Goal: Transaction & Acquisition: Obtain resource

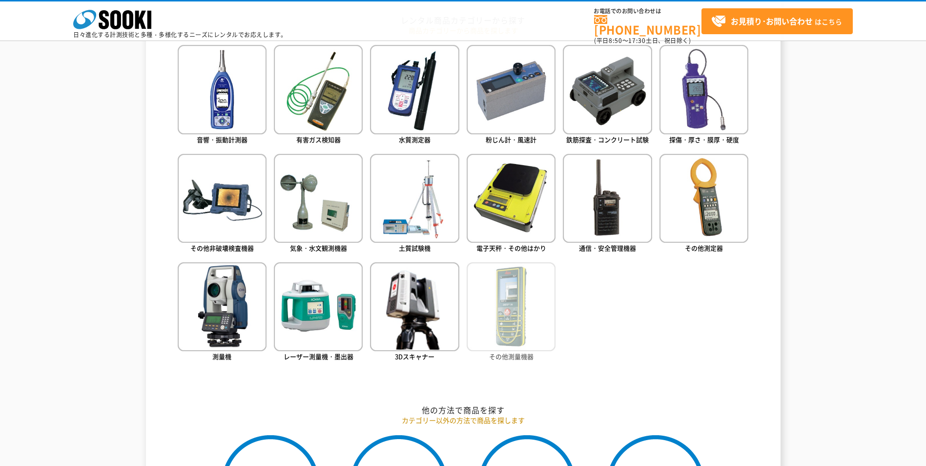
scroll to position [553, 0]
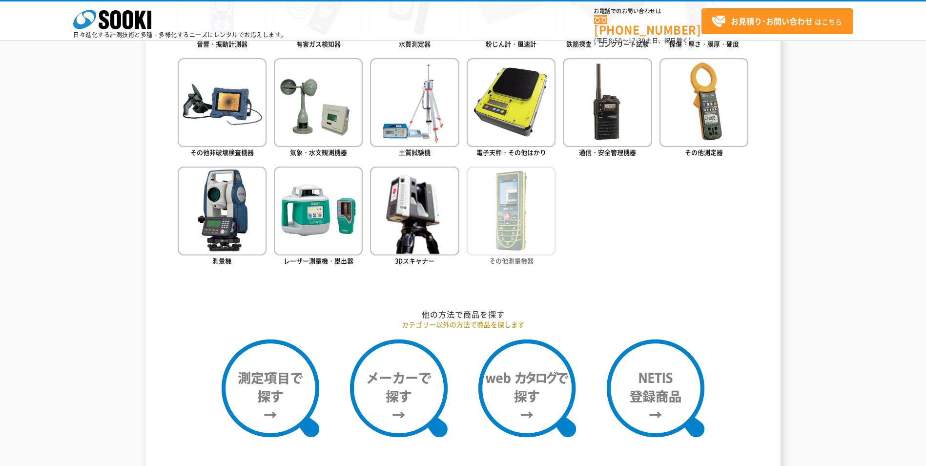
click at [503, 244] on img at bounding box center [511, 210] width 89 height 89
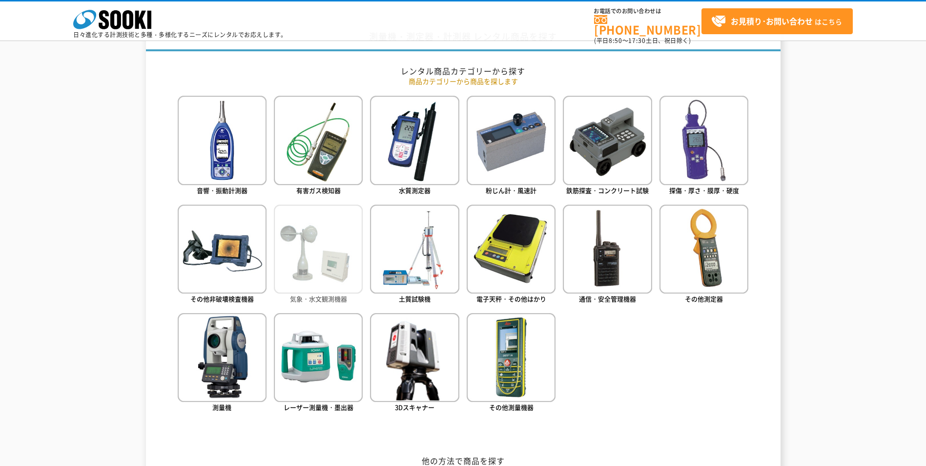
scroll to position [391, 0]
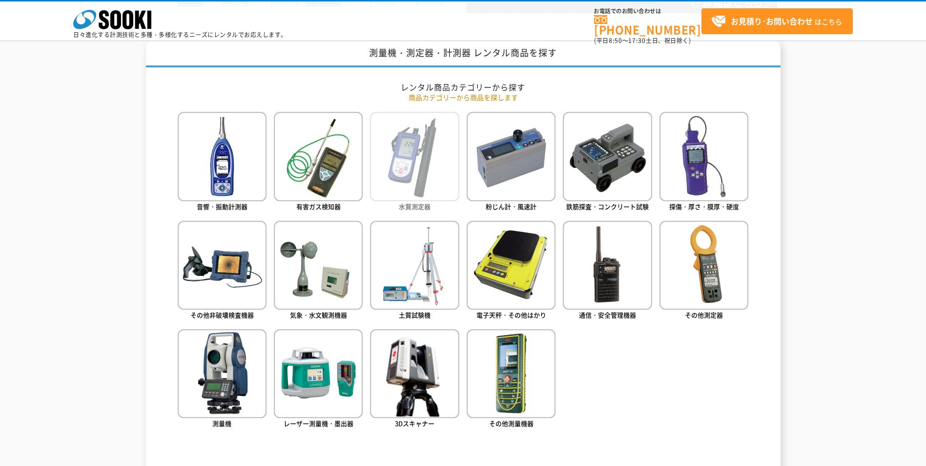
click at [424, 182] on img at bounding box center [414, 156] width 89 height 89
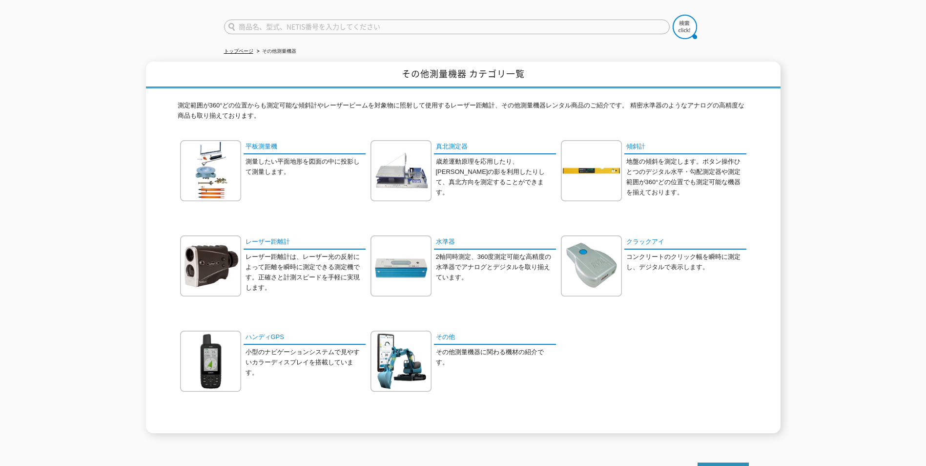
scroll to position [129, 0]
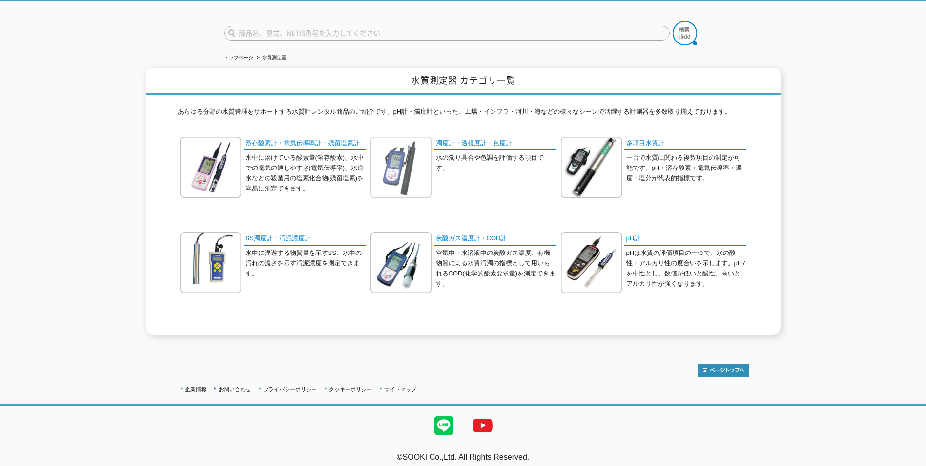
scroll to position [63, 0]
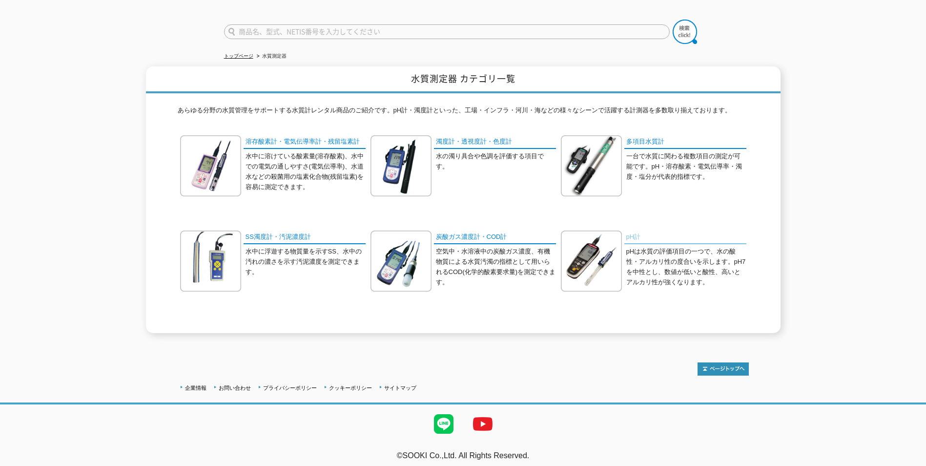
click at [635, 230] on link "pH計" at bounding box center [685, 237] width 122 height 14
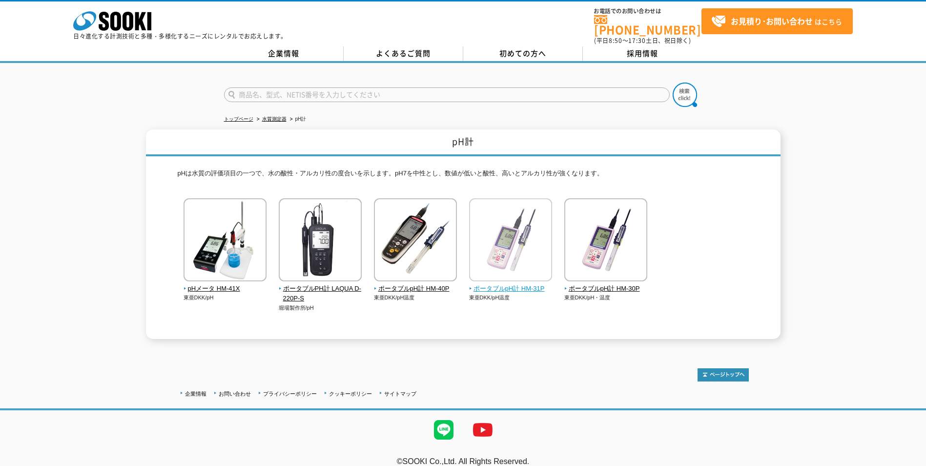
click at [494, 285] on span "ポータブルpH計 HM-31P" at bounding box center [510, 289] width 83 height 10
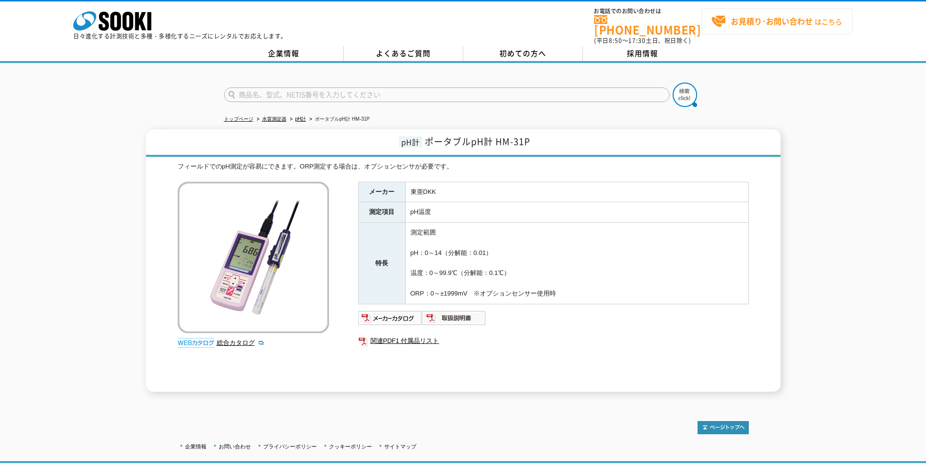
click at [727, 27] on span "お見積り･お問い合わせ はこちら" at bounding box center [776, 21] width 131 height 15
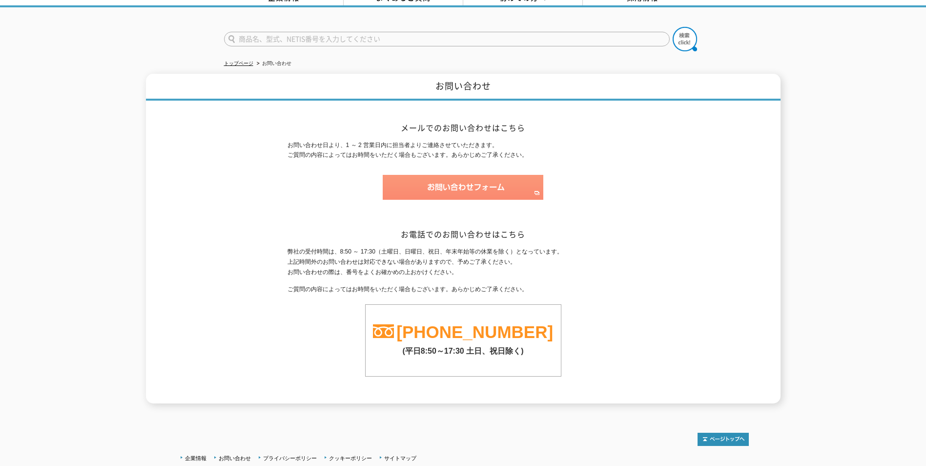
scroll to position [44, 0]
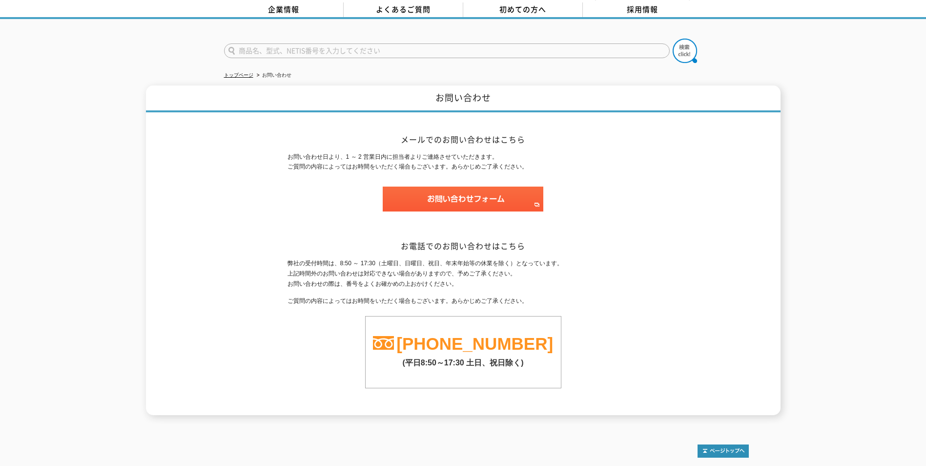
click at [381, 258] on p "弊社の受付時間は、8:50 ～ 17:30（[DATE]、[DATE]、祝日、年末年始等の休業を除く）となっています。 上記時間外のお問い合わせは対応できない…" at bounding box center [464, 273] width 352 height 30
click at [386, 258] on p "弊社の受付時間は、8:50 ～ 17:30（[DATE]、[DATE]、祝日、年末年始等の休業を除く）となっています。 上記時間外のお問い合わせは対応できない…" at bounding box center [464, 273] width 352 height 30
click at [381, 258] on p "弊社の受付時間は、8:50 ～ 17:30（[DATE]、[DATE]、祝日、年末年始等の休業を除く）となっています。 上記時間外のお問い合わせは対応できない…" at bounding box center [464, 273] width 352 height 30
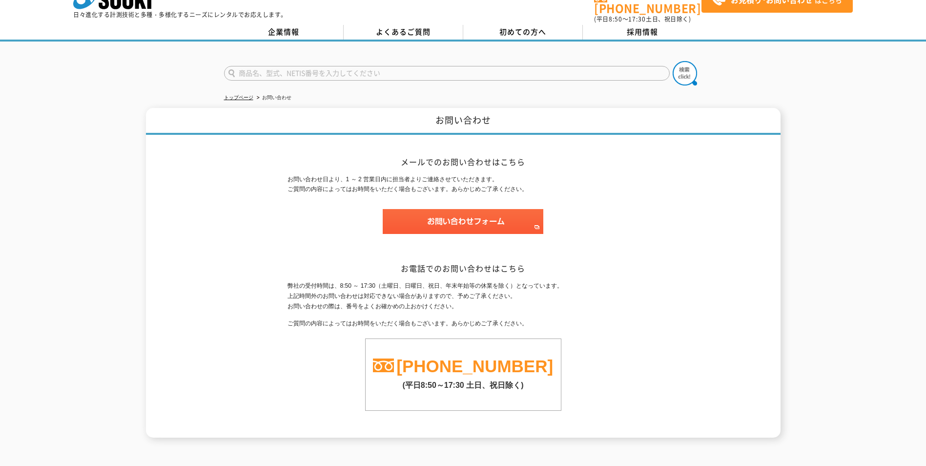
scroll to position [0, 0]
